Goal: Navigation & Orientation: Go to known website

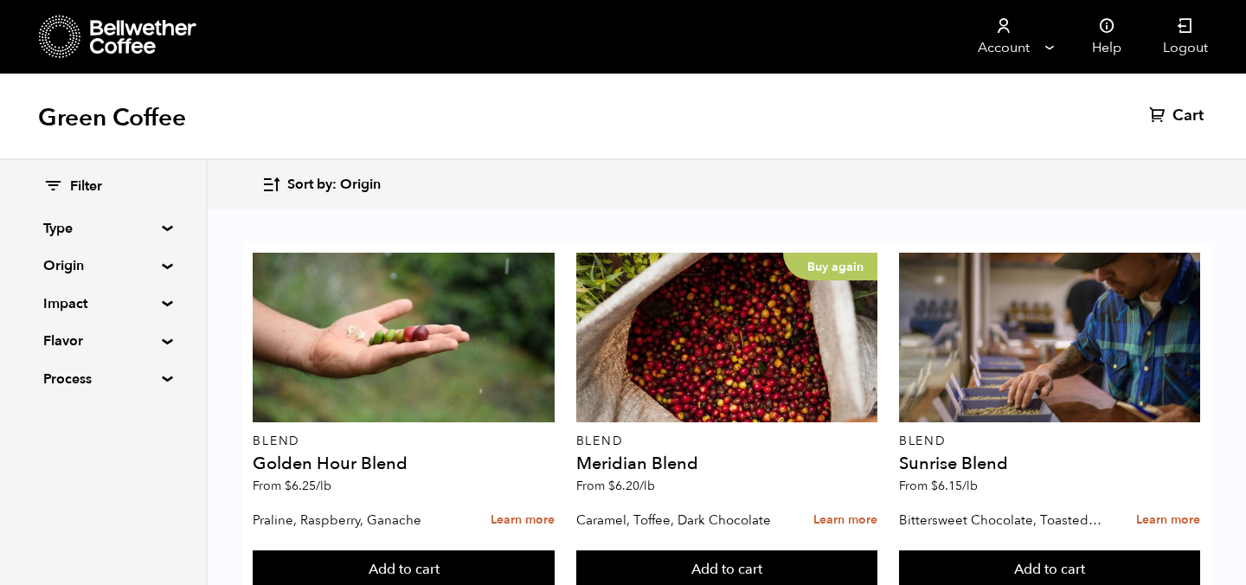
click at [93, 30] on icon at bounding box center [144, 37] width 108 height 35
